Goal: Information Seeking & Learning: Learn about a topic

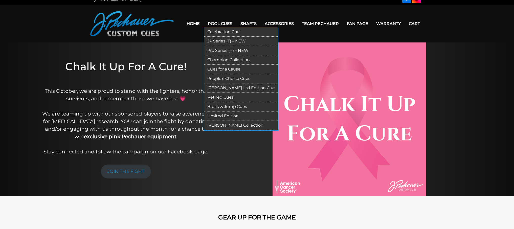
scroll to position [8, 0]
click at [226, 39] on link "JP Series (T) – NEW" at bounding box center [241, 40] width 74 height 9
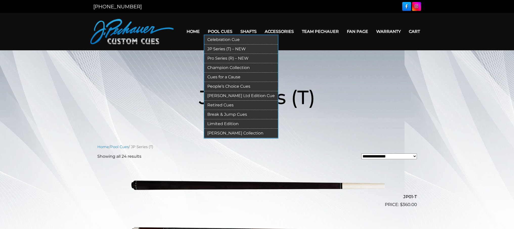
click at [223, 55] on link "Pro Series (R) – NEW" at bounding box center [241, 58] width 74 height 9
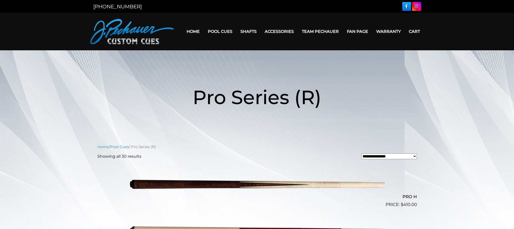
scroll to position [0, 0]
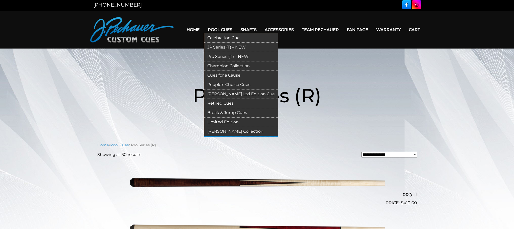
click at [222, 66] on link "Champion Collection" at bounding box center [241, 65] width 74 height 9
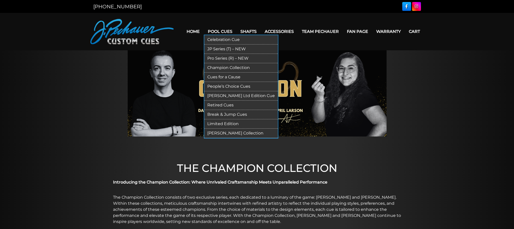
click at [226, 77] on link "Cues for a Cause" at bounding box center [241, 77] width 74 height 9
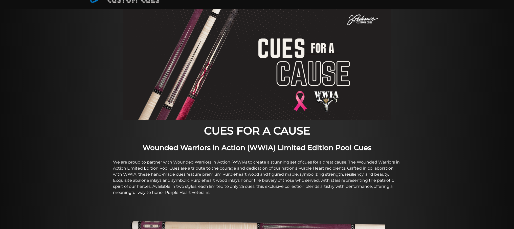
scroll to position [24, 0]
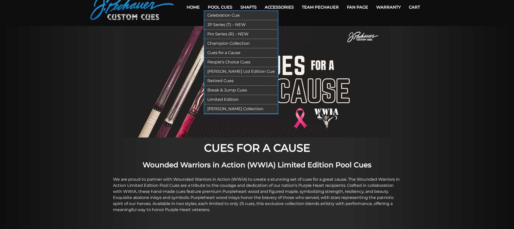
click at [228, 62] on link "People’s Choice Cues" at bounding box center [241, 62] width 74 height 9
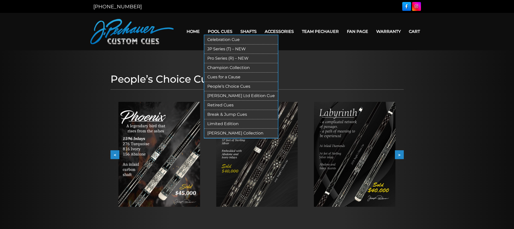
click at [228, 96] on link "[PERSON_NAME] Ltd Edition Cue" at bounding box center [241, 95] width 74 height 9
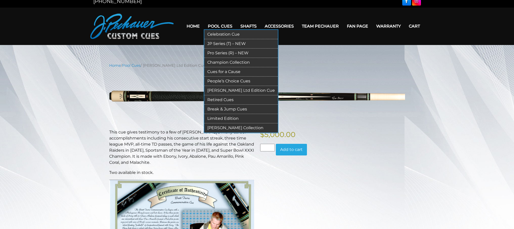
scroll to position [6, 0]
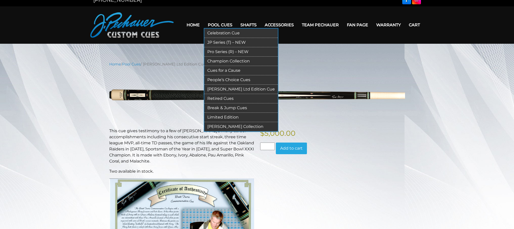
click at [228, 99] on link "Retired Cues" at bounding box center [241, 98] width 74 height 9
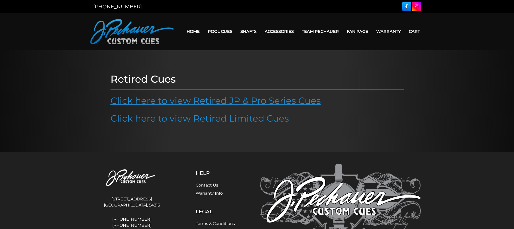
click at [217, 101] on link "Click here to view Retired JP & Pro Series Cues" at bounding box center [216, 100] width 211 height 11
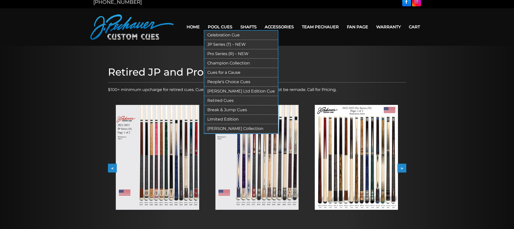
scroll to position [6, 0]
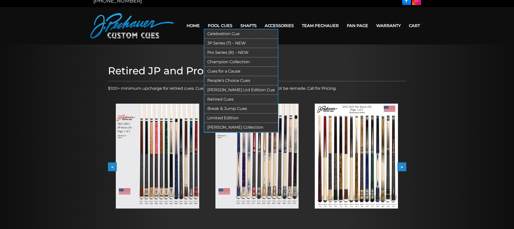
click at [235, 129] on link "[PERSON_NAME] Collection" at bounding box center [241, 127] width 74 height 9
